Goal: Information Seeking & Learning: Learn about a topic

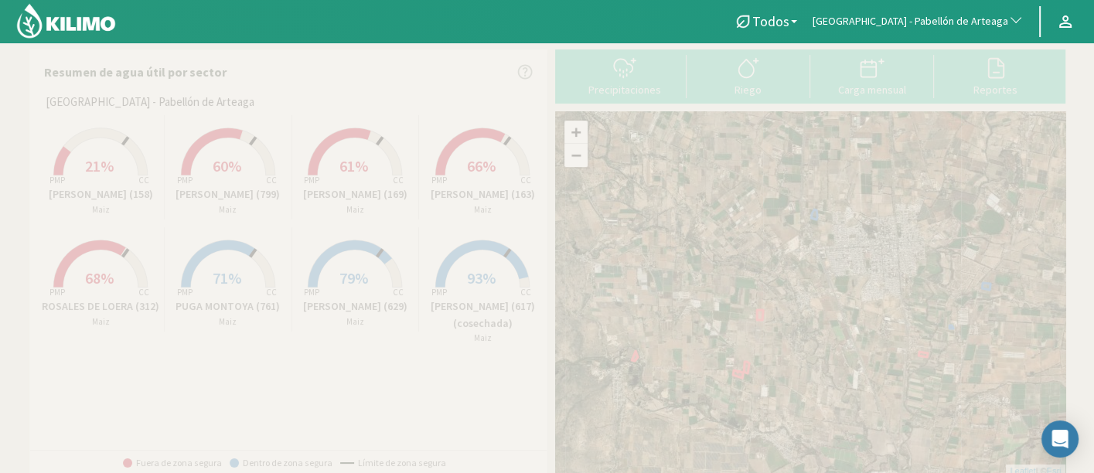
click at [859, 30] on button "[GEOGRAPHIC_DATA] - Pabellón de Arteaga" at bounding box center [918, 22] width 227 height 34
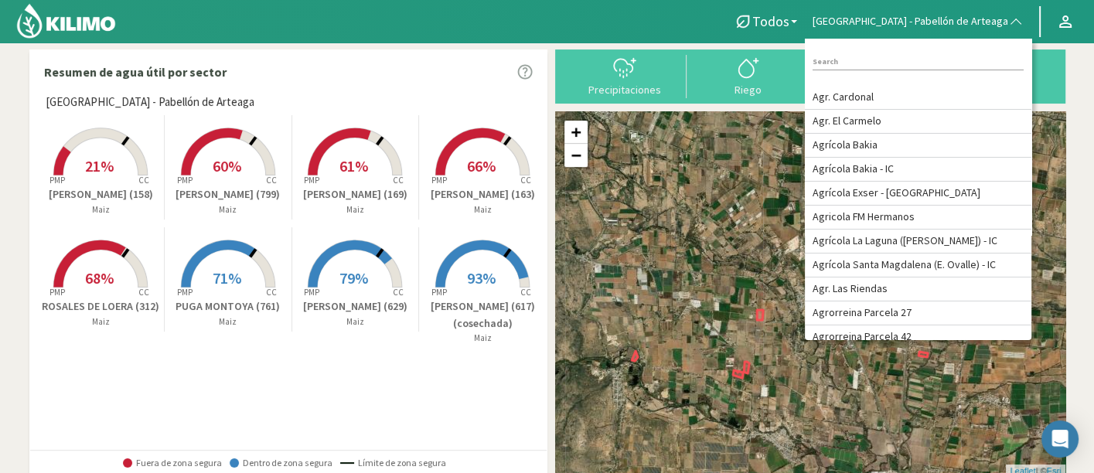
click at [697, 37] on div at bounding box center [357, 21] width 714 height 43
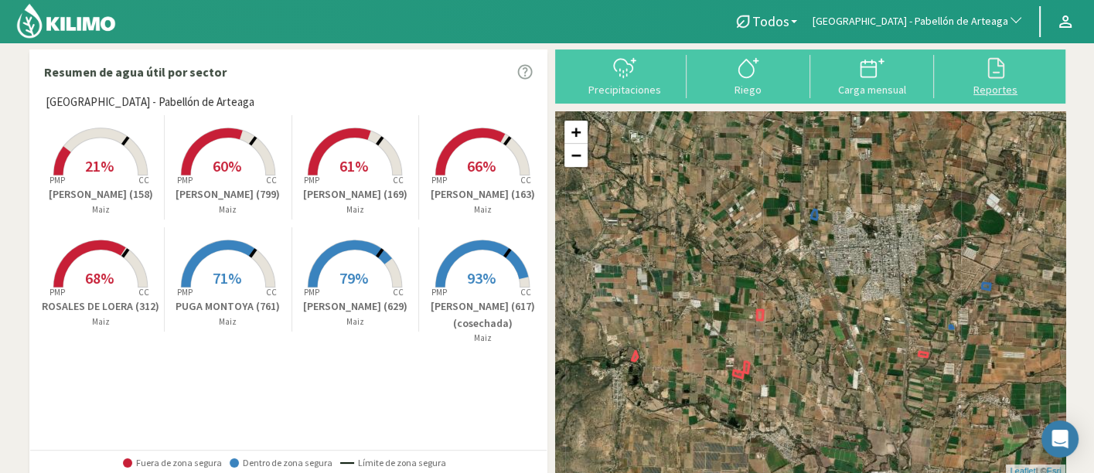
click at [1018, 87] on div "Reportes" at bounding box center [996, 89] width 114 height 11
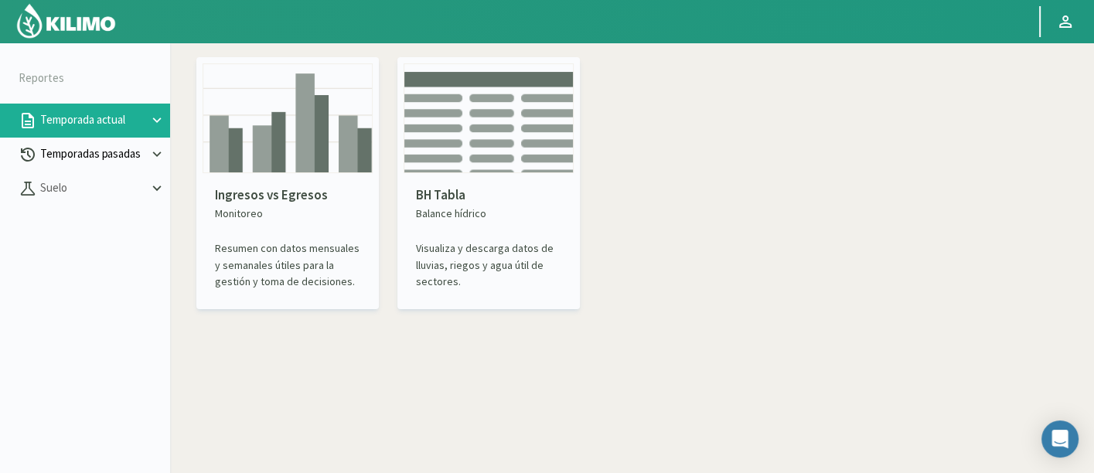
click at [113, 143] on button "Temporadas pasadas" at bounding box center [85, 155] width 170 height 34
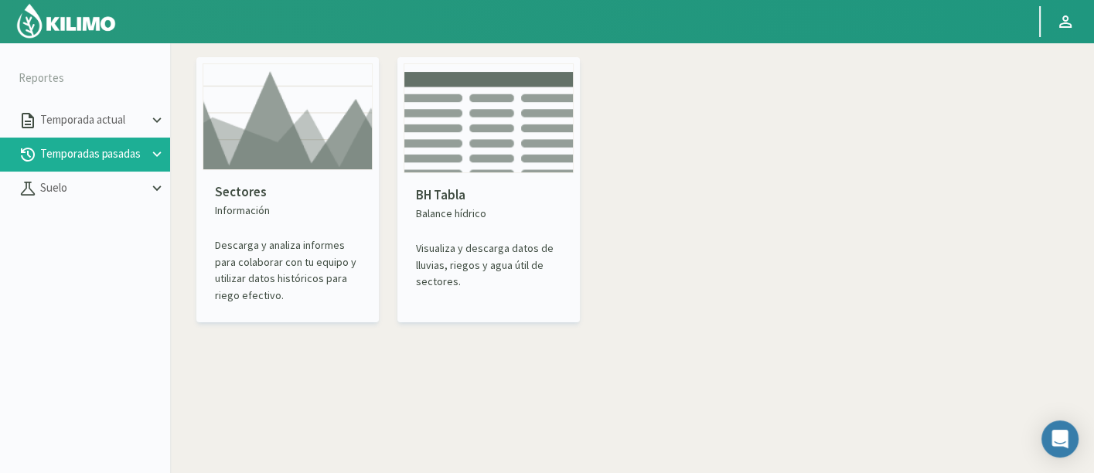
click at [234, 156] on img at bounding box center [288, 116] width 170 height 107
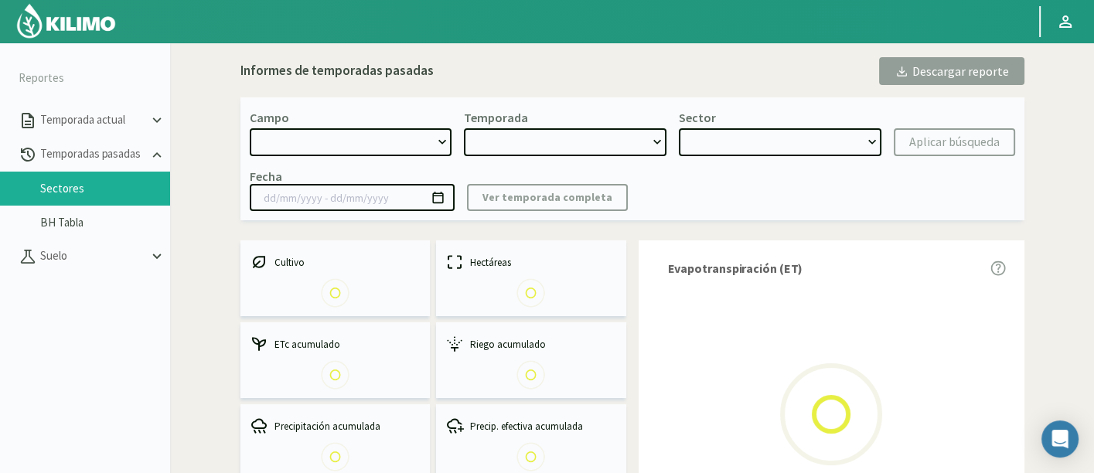
select select "0: Object"
type input "[DATE] - [DATE]"
select select "0: 2023"
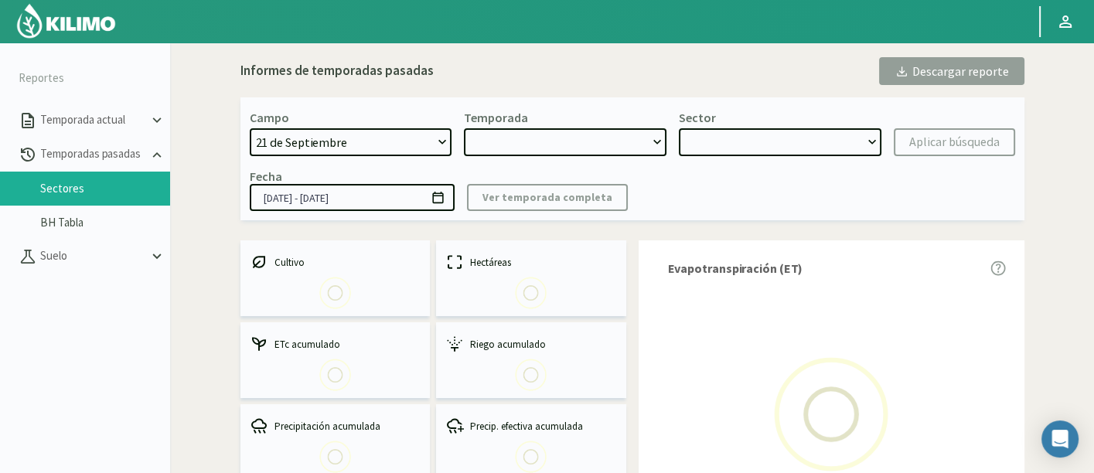
select select "0: Object"
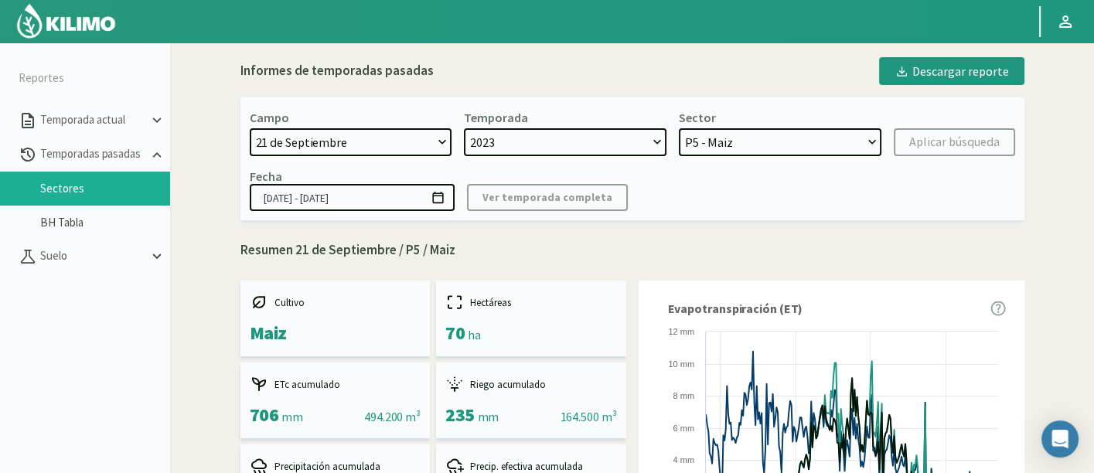
click at [411, 135] on select "[DATE] 8 Fuegos Acograpes - Ag. [PERSON_NAME] - Ag. [GEOGRAPHIC_DATA] Acograpes…" at bounding box center [351, 142] width 203 height 28
select select "58: Object"
click at [250, 128] on select "[DATE] 8 Fuegos Acograpes - Ag. [PERSON_NAME] - Ag. [GEOGRAPHIC_DATA] Acograpes…" at bounding box center [351, 142] width 203 height 28
click at [628, 142] on select "2023 2022" at bounding box center [565, 142] width 203 height 28
select select "2: 2024"
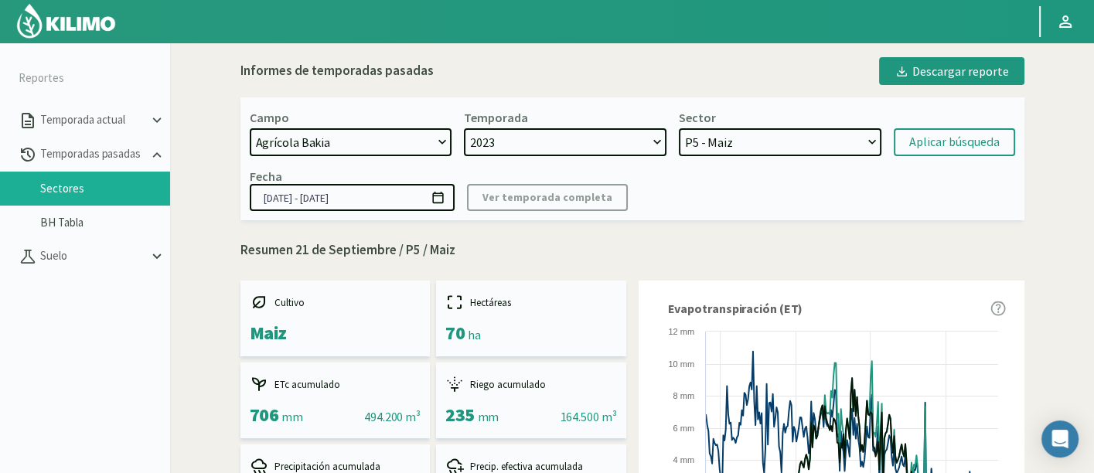
select select "7: Object"
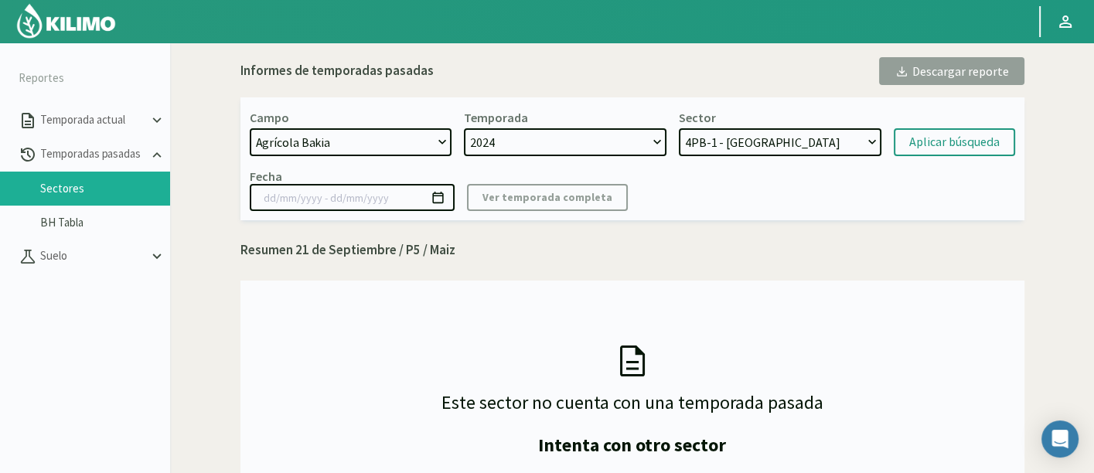
select select "0: 2023"
click at [464, 128] on select "2024 2023" at bounding box center [565, 142] width 203 height 28
click at [775, 142] on select "V 2- B - Brócoli V 2- A - Brócoli V 1- A - Brócoli Vergel 3-A - Brócoli Tabla 1…" at bounding box center [780, 142] width 203 height 28
select select "17: Object"
click at [679, 128] on select "V 2- B - Brócoli V 2- A - Brócoli V 1- A - Brócoli Vergel 3-A - Brócoli Tabla 1…" at bounding box center [780, 142] width 203 height 28
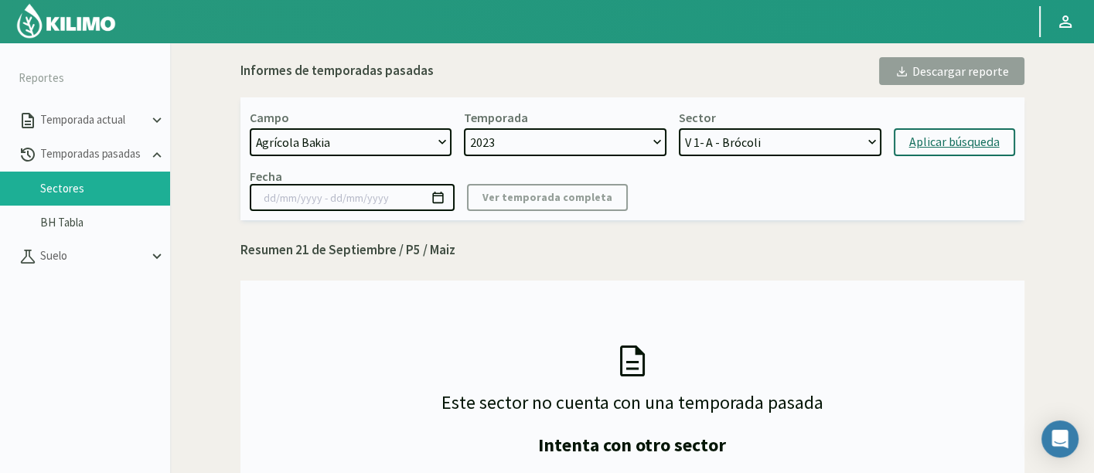
click at [933, 146] on div "Aplicar búsqueda" at bounding box center [954, 142] width 90 height 19
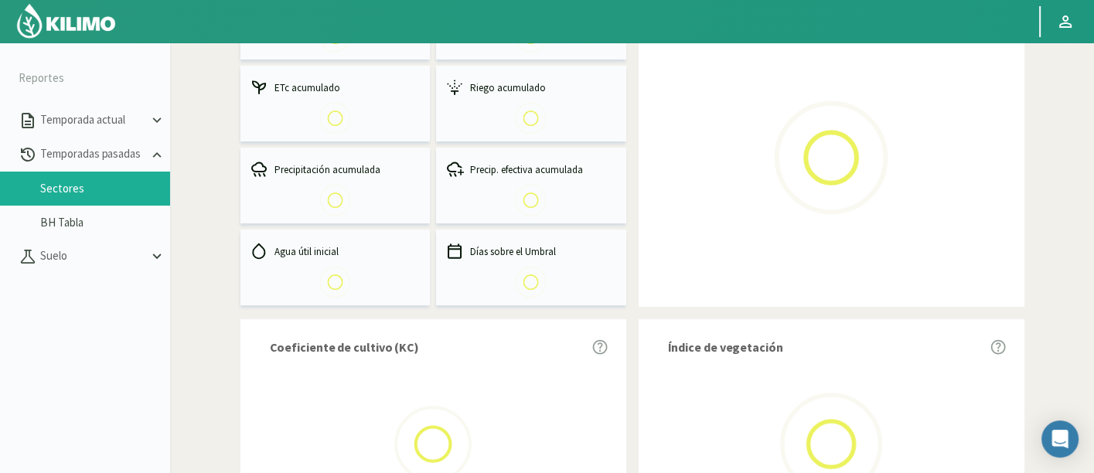
scroll to position [257, 0]
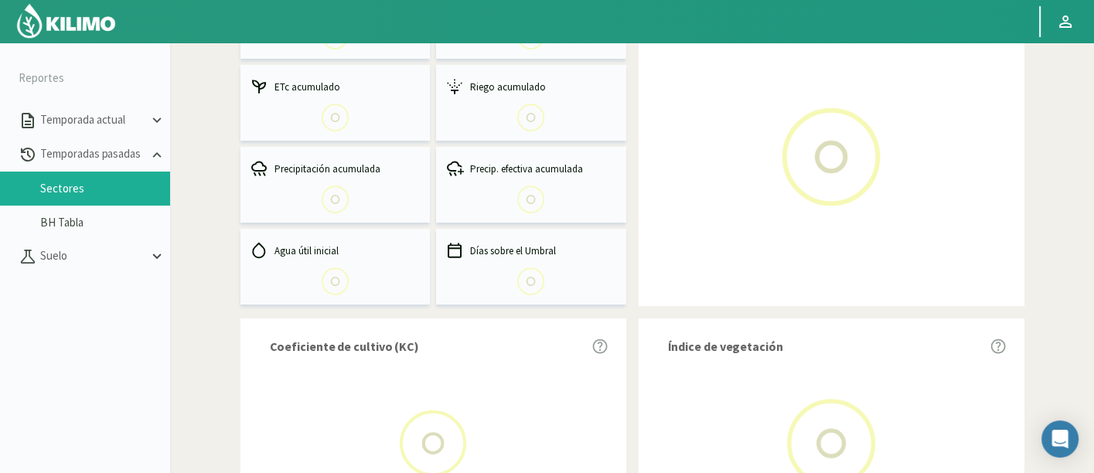
select select "58: Object"
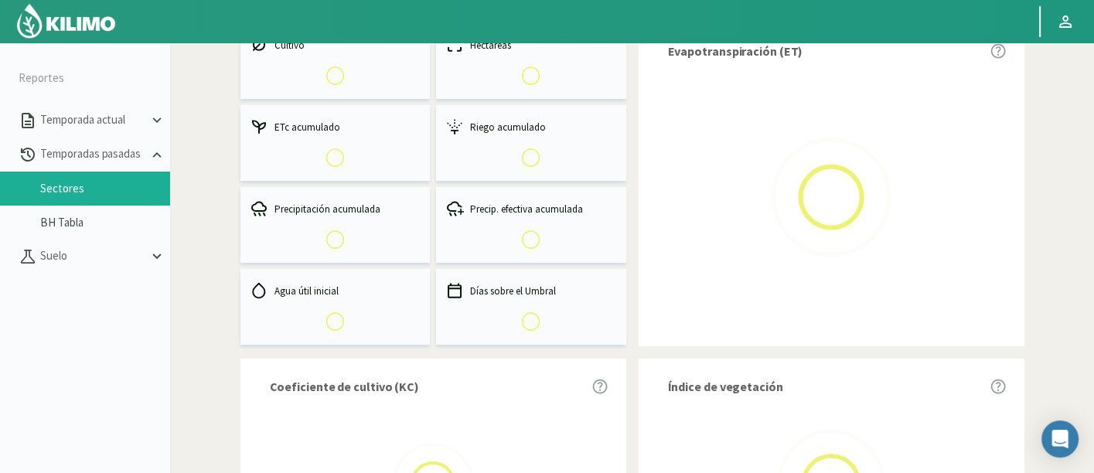
select select "1: 2023"
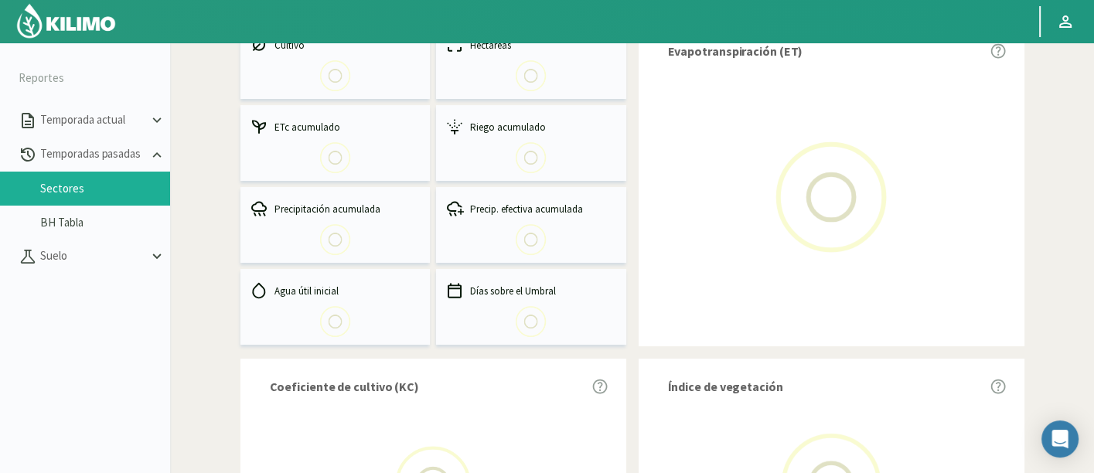
select select "2: Object"
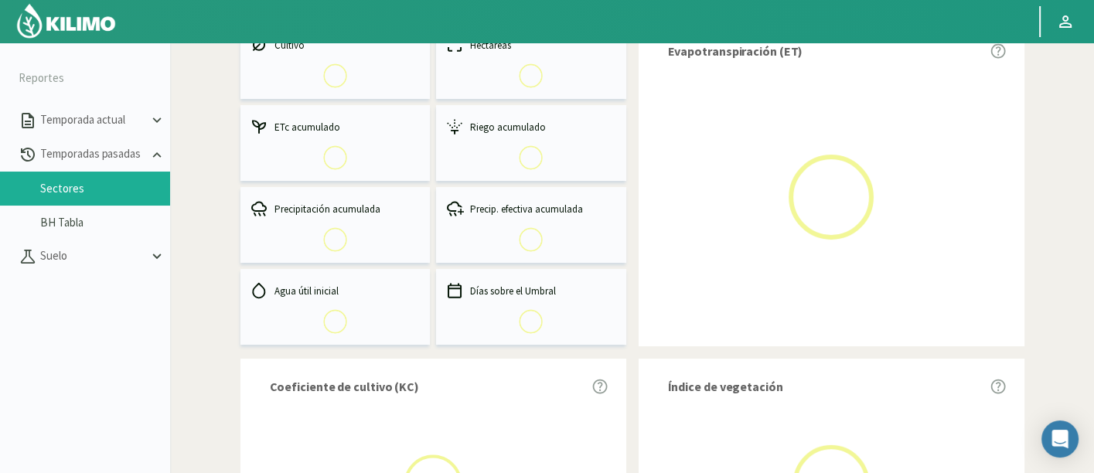
type input "[DATE] - [DATE]"
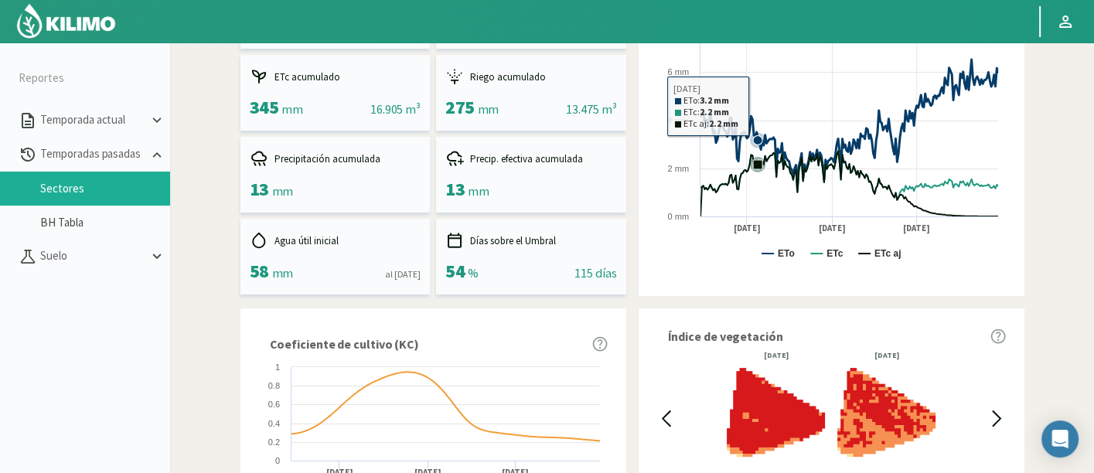
scroll to position [0, 0]
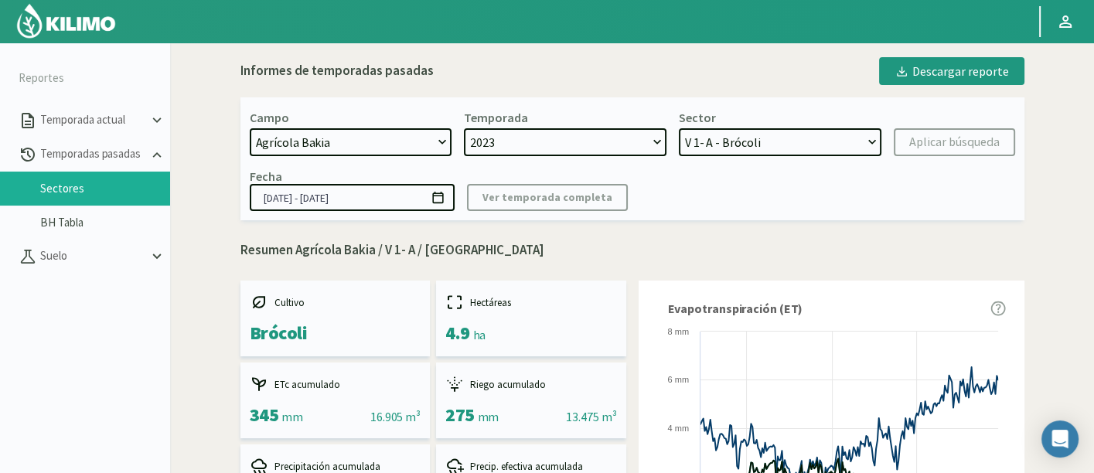
click at [779, 140] on select "V 2- B - Brócoli V 2- A - Brócoli V 1- A - Brócoli Vergel 3-A - Brócoli Tabla 1…" at bounding box center [780, 142] width 203 height 28
click at [605, 142] on select "2024 2023" at bounding box center [565, 142] width 203 height 28
select select "0: 2024"
click at [464, 128] on select "2024 2023" at bounding box center [565, 142] width 203 height 28
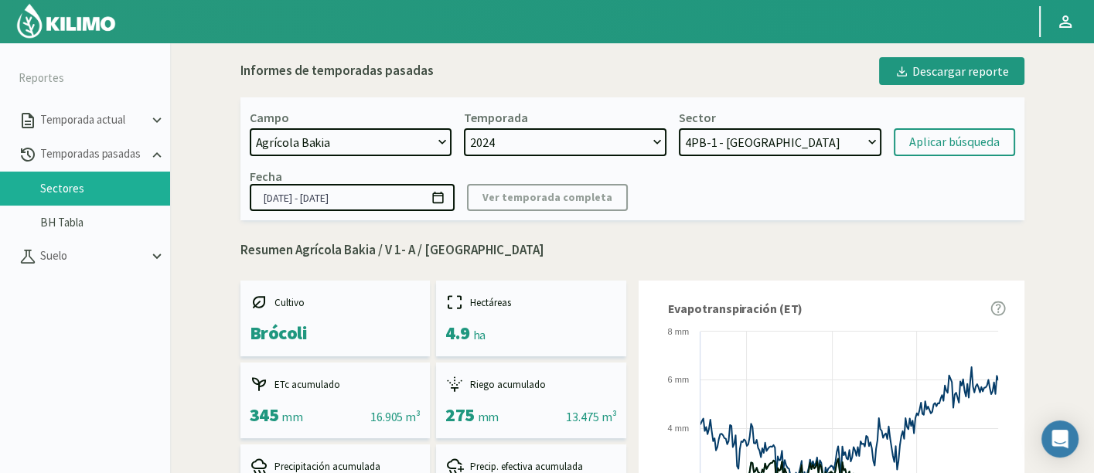
click at [715, 148] on select "4PB-1 - Brócoli 6PB-2 - Apio 6PB-1 - Apio El Mezquite - Maiz Vergel 3 - Maiz Ve…" at bounding box center [780, 142] width 203 height 28
select select "14: Object"
click at [679, 128] on select "4PB-1 - Brócoli 6PB-2 - Apio 6PB-1 - Apio El Mezquite - Maiz Vergel 3 - Maiz Ve…" at bounding box center [780, 142] width 203 height 28
click at [956, 164] on div "Campo [DATE] 8 Fuegos Acograpes - Ag. [PERSON_NAME] - Ag. [GEOGRAPHIC_DATA] Aco…" at bounding box center [632, 158] width 784 height 123
click at [953, 135] on div "Aplicar búsqueda" at bounding box center [954, 142] width 90 height 19
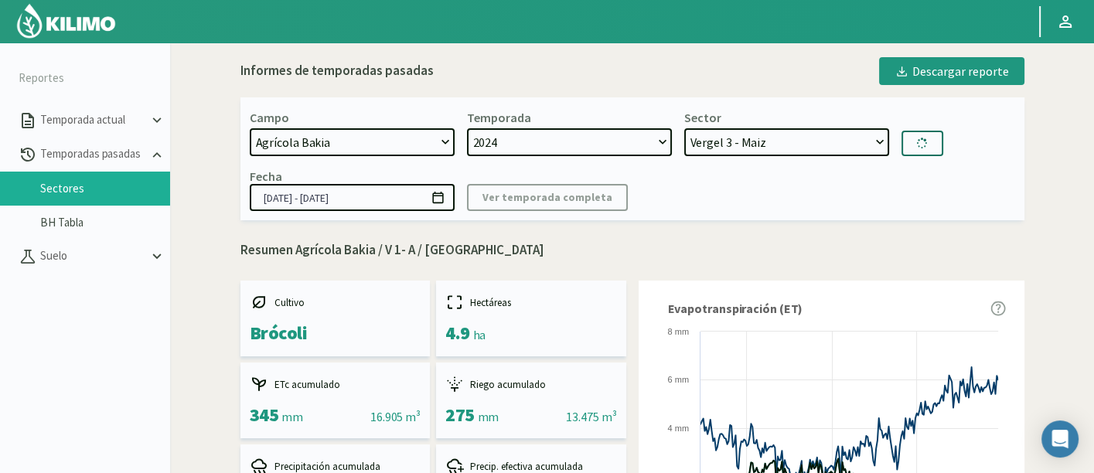
type input "[DATE] - [DATE]"
select select "22: Object"
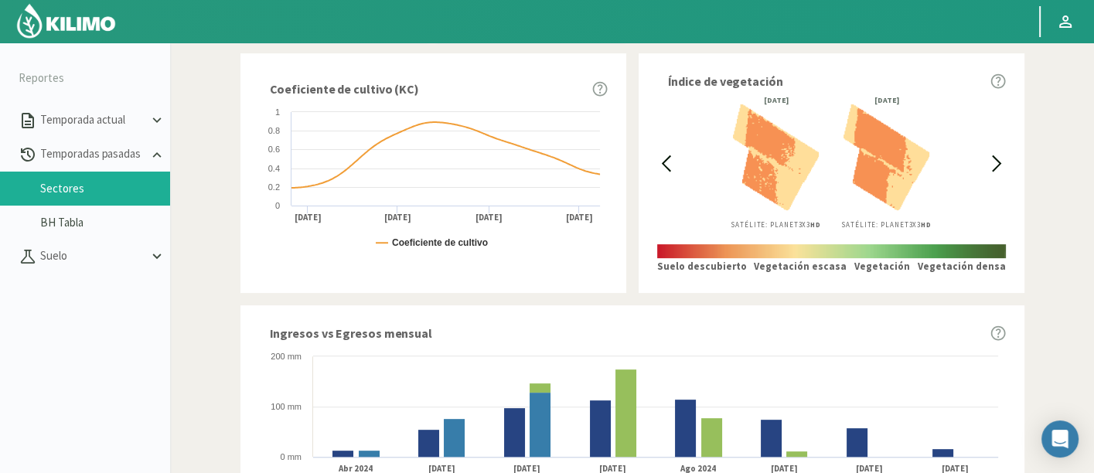
scroll to position [526, 0]
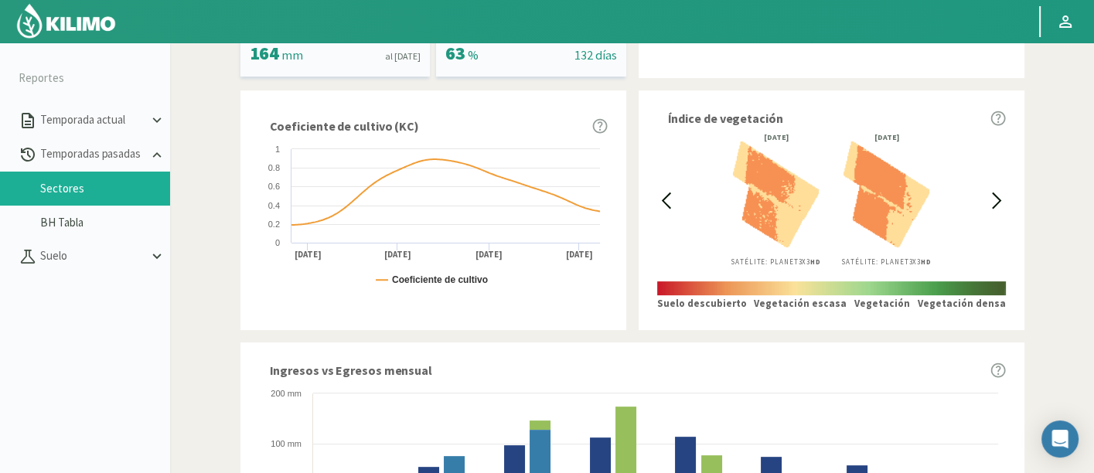
click at [677, 195] on div "[DATE] Satélite: Planet 3X3 HD [DATE] Satélite: Planet 3X3 HD" at bounding box center [831, 200] width 313 height 133
click at [660, 194] on icon at bounding box center [666, 201] width 18 height 18
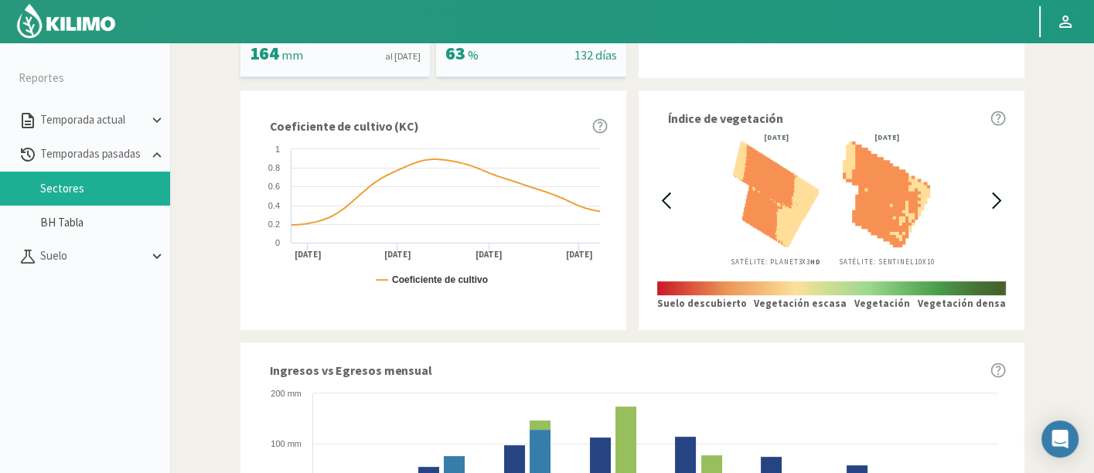
click at [660, 194] on icon at bounding box center [666, 201] width 18 height 18
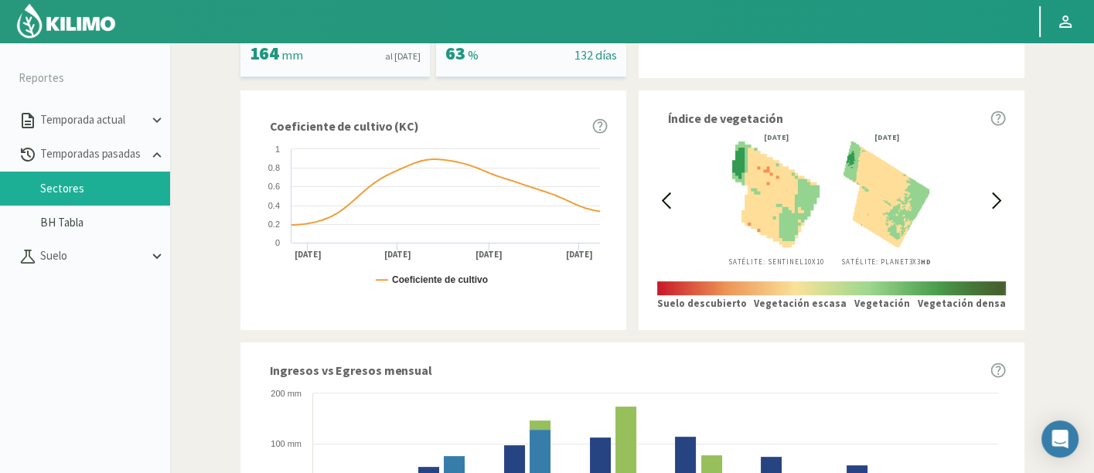
click at [660, 194] on icon at bounding box center [666, 201] width 18 height 18
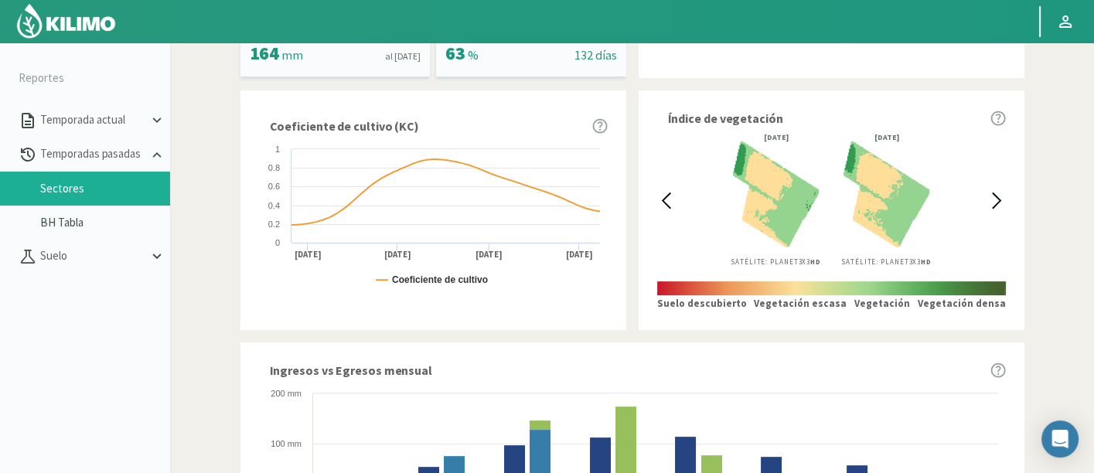
click at [660, 194] on icon at bounding box center [666, 201] width 18 height 18
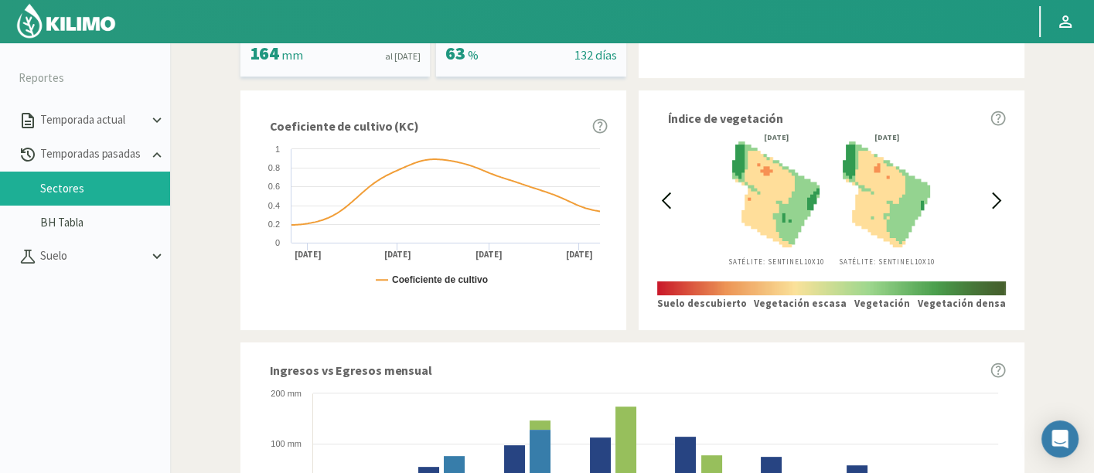
click at [660, 194] on icon at bounding box center [666, 201] width 18 height 18
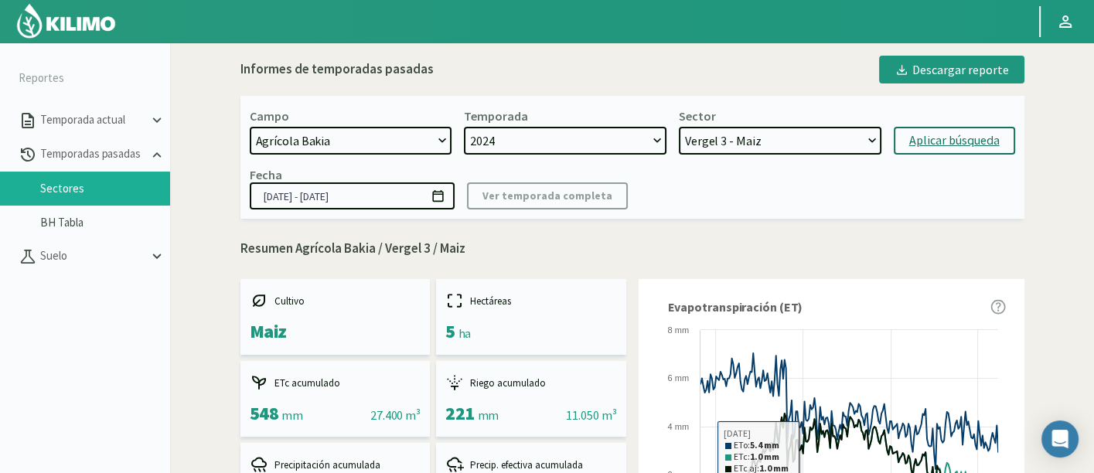
scroll to position [0, 0]
